Goal: Task Accomplishment & Management: Complete application form

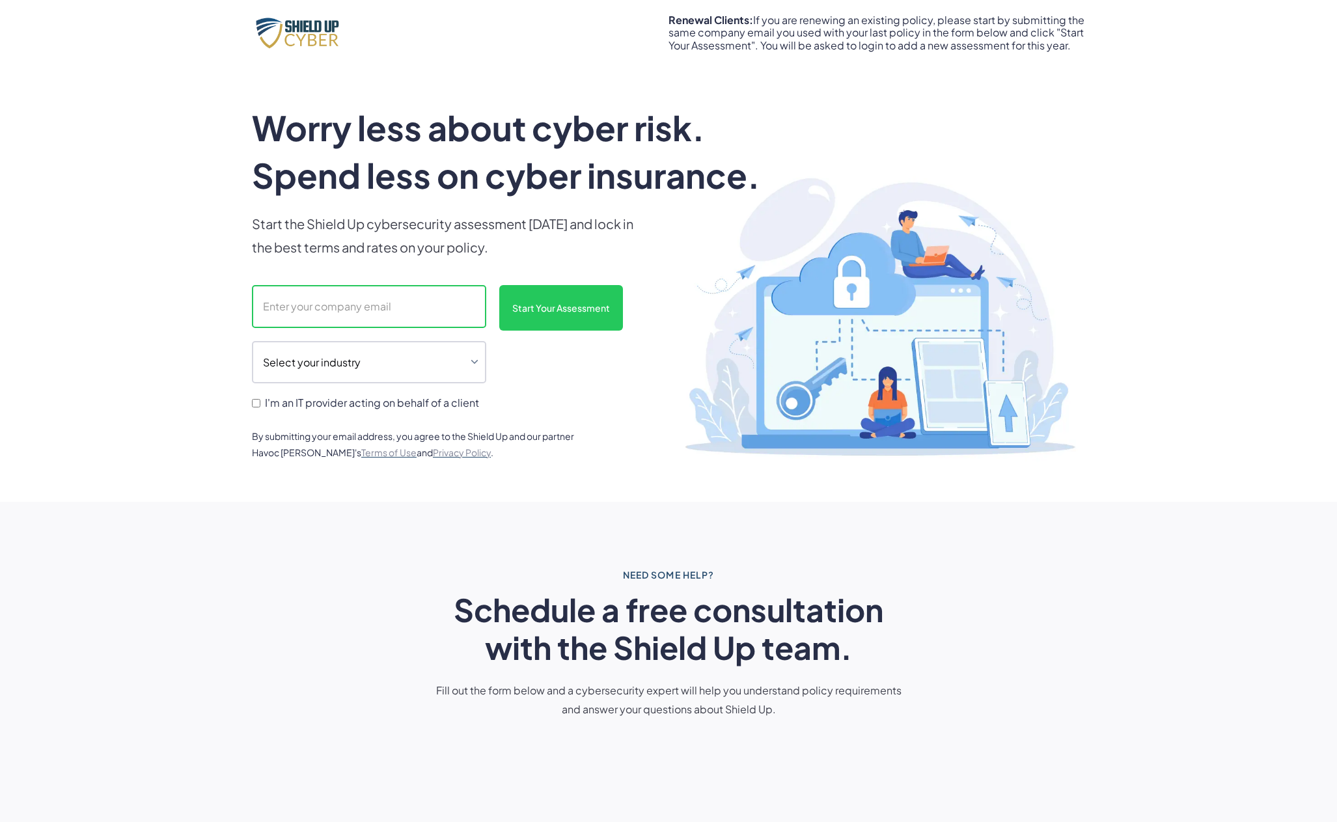
click at [272, 305] on input "scanform" at bounding box center [369, 306] width 234 height 43
type input "[EMAIL_ADDRESS][DOMAIN_NAME]"
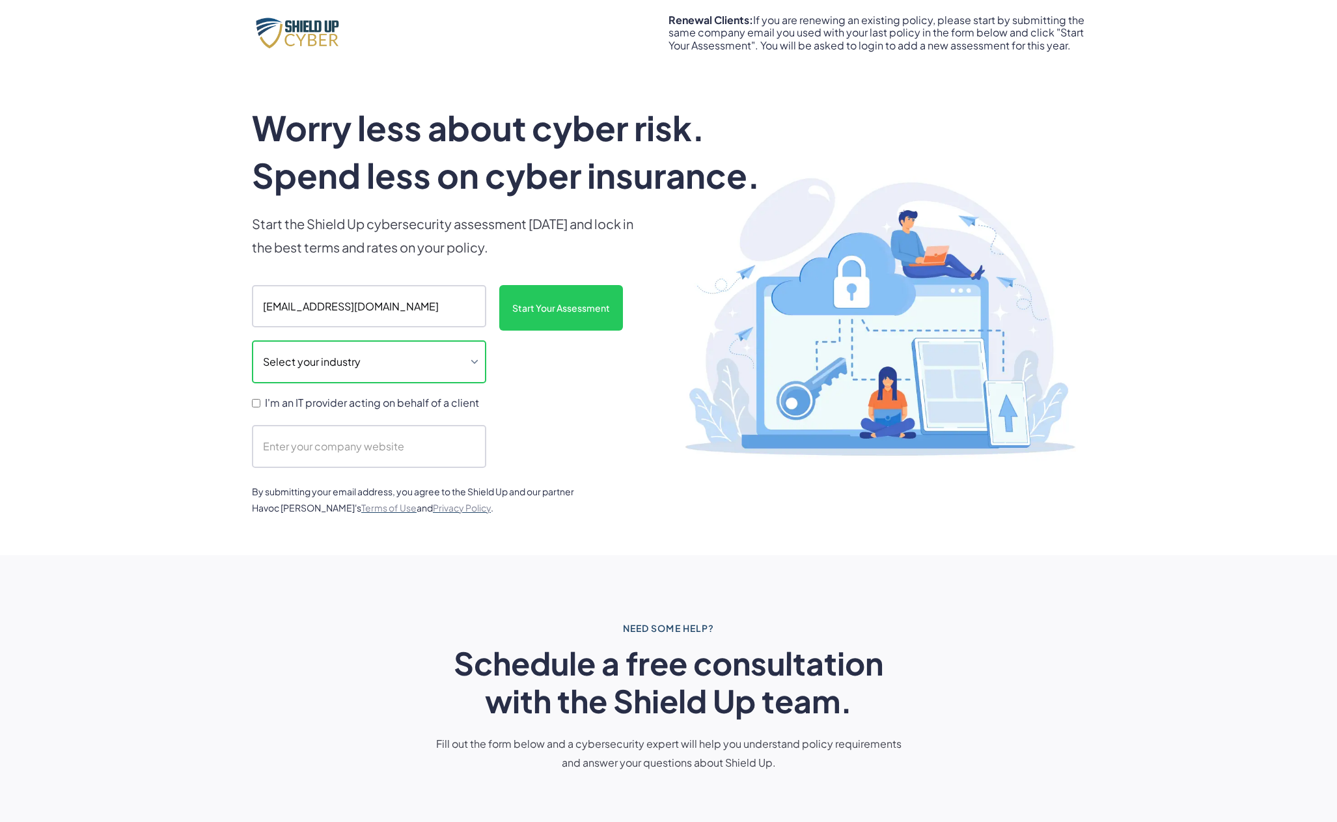
click at [475, 360] on select "Select your industry Auto Dealership Healthcare Hospitality Legal Manufacturing…" at bounding box center [369, 362] width 234 height 43
select select "legal"
click at [252, 341] on select "Select your industry Auto Dealership Healthcare Hospitality Legal Manufacturing…" at bounding box center [369, 362] width 234 height 43
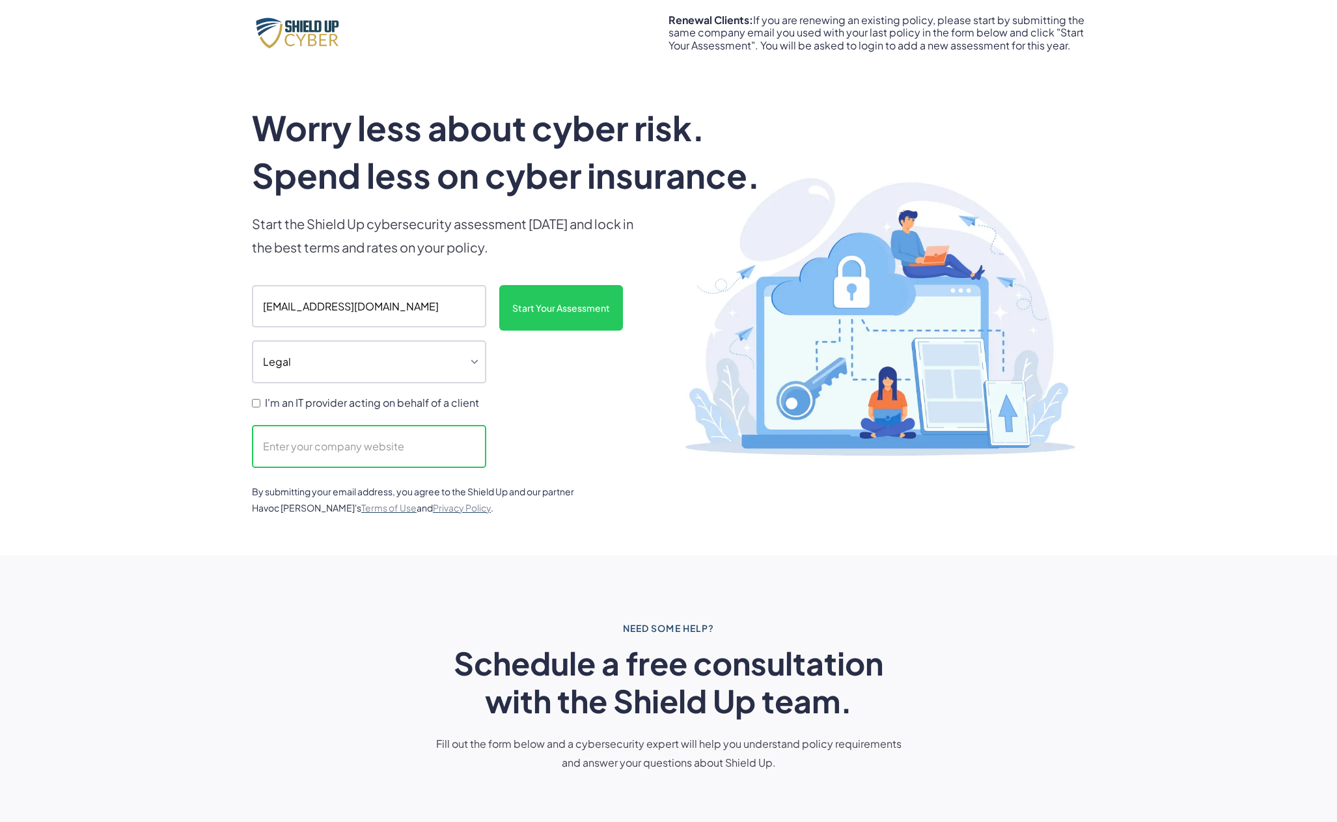
click at [282, 446] on input "scanform" at bounding box center [369, 446] width 234 height 43
type input "none"
click at [533, 316] on input "Start Your Assessment" at bounding box center [561, 308] width 124 height 46
type input "Please wait..."
